Goal: Use online tool/utility: Use online tool/utility

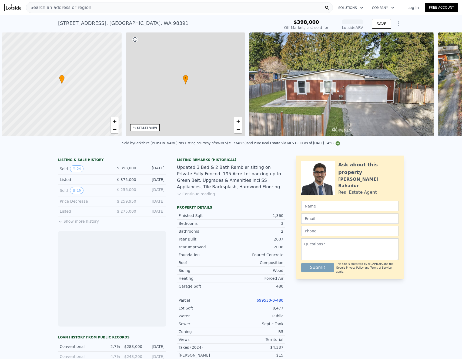
scroll to position [0, 2]
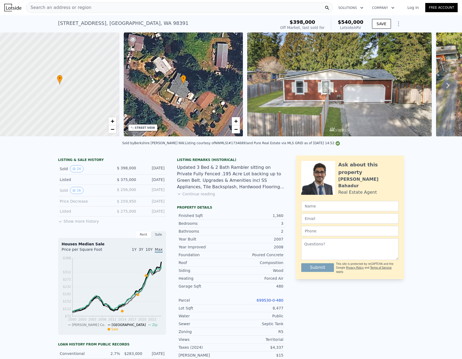
click at [204, 8] on div "Search an address or region" at bounding box center [179, 7] width 307 height 11
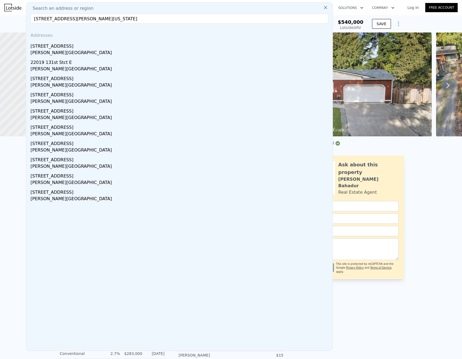
drag, startPoint x: 154, startPoint y: 18, endPoint x: 72, endPoint y: 18, distance: 81.1
click at [72, 18] on input "[STREET_ADDRESS][PERSON_NAME][US_STATE]" at bounding box center [180, 19] width 298 height 10
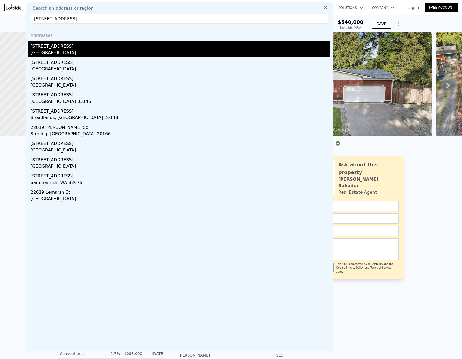
type input "[STREET_ADDRESS]"
click at [96, 47] on div "[STREET_ADDRESS]" at bounding box center [181, 45] width 300 height 9
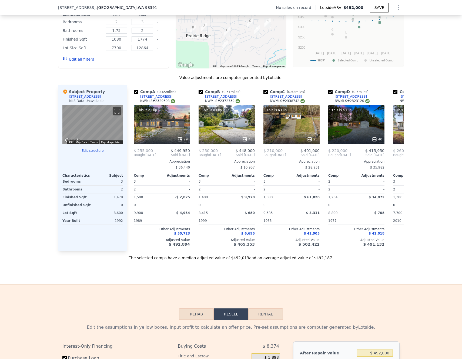
scroll to position [497, 0]
click at [174, 125] on div "This is a Flip 29" at bounding box center [162, 124] width 56 height 39
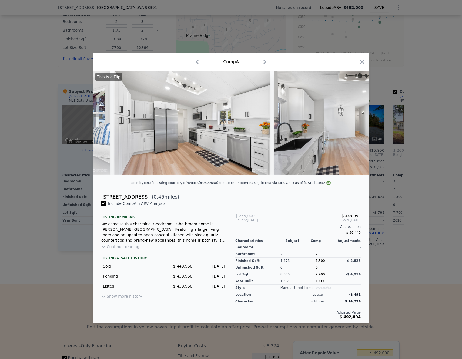
scroll to position [0, 2516]
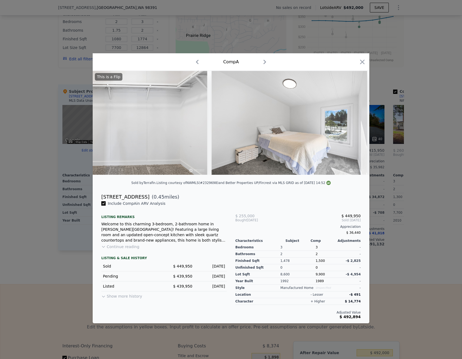
click at [127, 249] on button "Continue reading" at bounding box center [120, 246] width 38 height 5
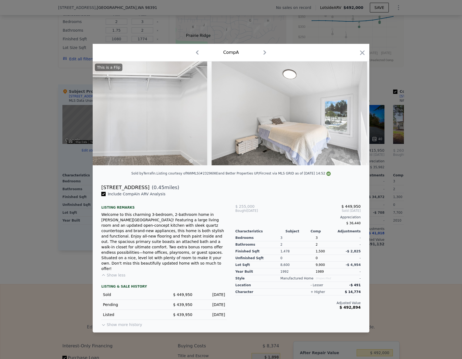
click at [399, 181] on div at bounding box center [231, 179] width 462 height 359
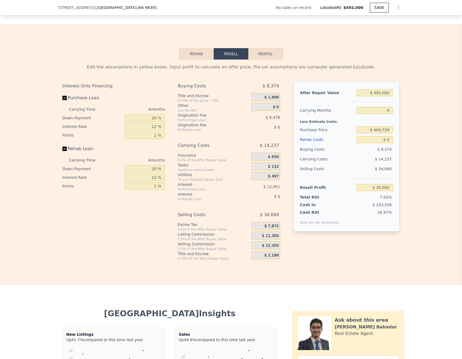
scroll to position [720, 0]
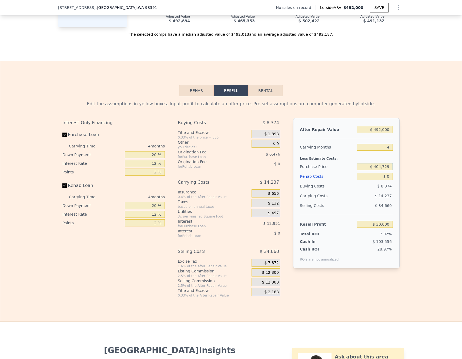
click at [386, 170] on input "$ 404,729" at bounding box center [375, 166] width 36 height 7
type input "$ 300,000"
click at [408, 152] on div "Edit the assumptions in yellow boxes. Input profit to calculate an offer price.…" at bounding box center [231, 196] width 462 height 201
type input "$ 140,106"
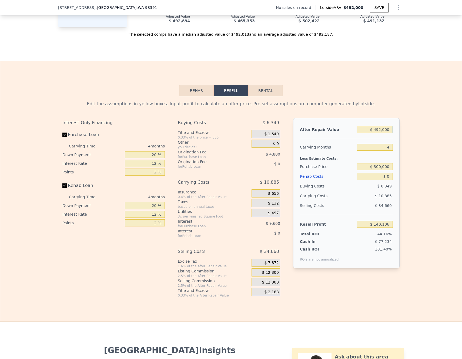
click at [385, 133] on input "$ 492,000" at bounding box center [375, 129] width 36 height 7
type input "$ 4"
type input "-$ 317,124"
type input "$ 45"
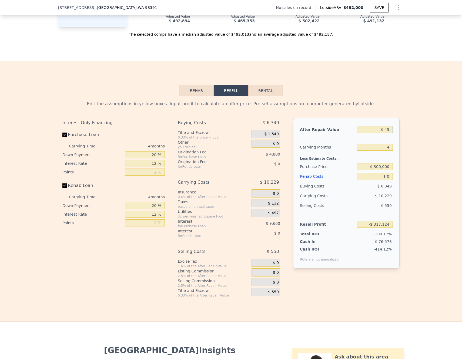
type input "-$ 317,086"
type input "$ 450"
type input "-$ 316,709"
type input "$ 4,500"
type input "-$ 312,947"
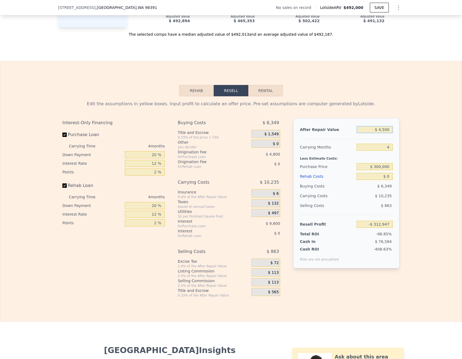
type input "$ 45,000"
type input "-$ 275,308"
type input "$ 450,000"
type input "$ 101,073"
type input "$ 450,000"
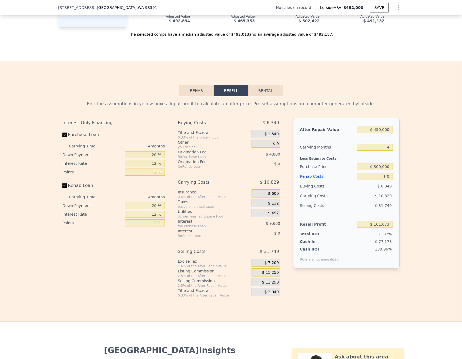
drag, startPoint x: 404, startPoint y: 132, endPoint x: 389, endPoint y: 160, distance: 32.0
click at [404, 132] on div "Edit the assumptions in yellow boxes. Input profit to calculate an offer price.…" at bounding box center [231, 196] width 462 height 201
click at [388, 180] on input "$ 0" at bounding box center [375, 176] width 36 height 7
type input "$ 5"
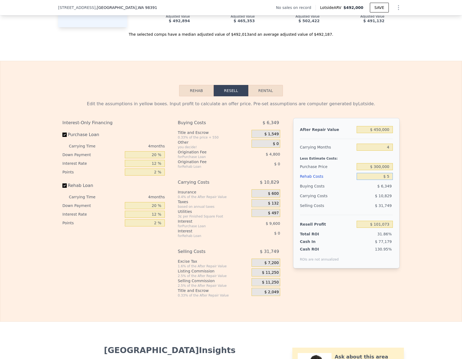
type input "$ 101,068"
type input "$ 50"
type input "$ 101,022"
type input "$ 500"
type input "$ 100,549"
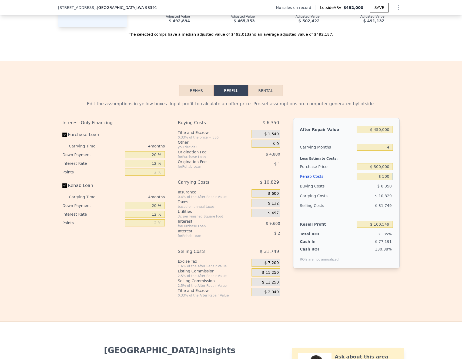
type input "$ 5,000"
type input "$ 95,833"
type input "$ 50,000"
type input "$ 48,673"
type input "$ 50,000"
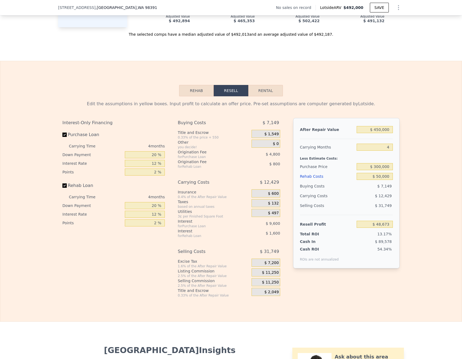
click at [409, 173] on div "Edit the assumptions in yellow boxes. Input profit to calculate an offer price.…" at bounding box center [231, 196] width 462 height 201
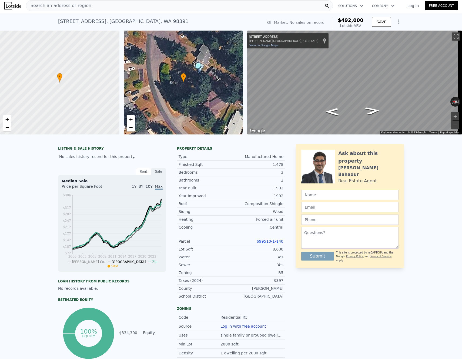
scroll to position [0, 0]
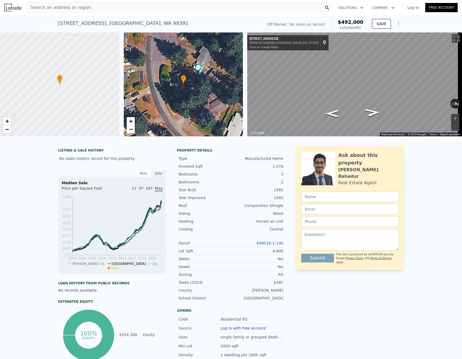
type input "$ 492,000"
type input "$ 0"
type input "$ 30,000"
